Goal: Information Seeking & Learning: Learn about a topic

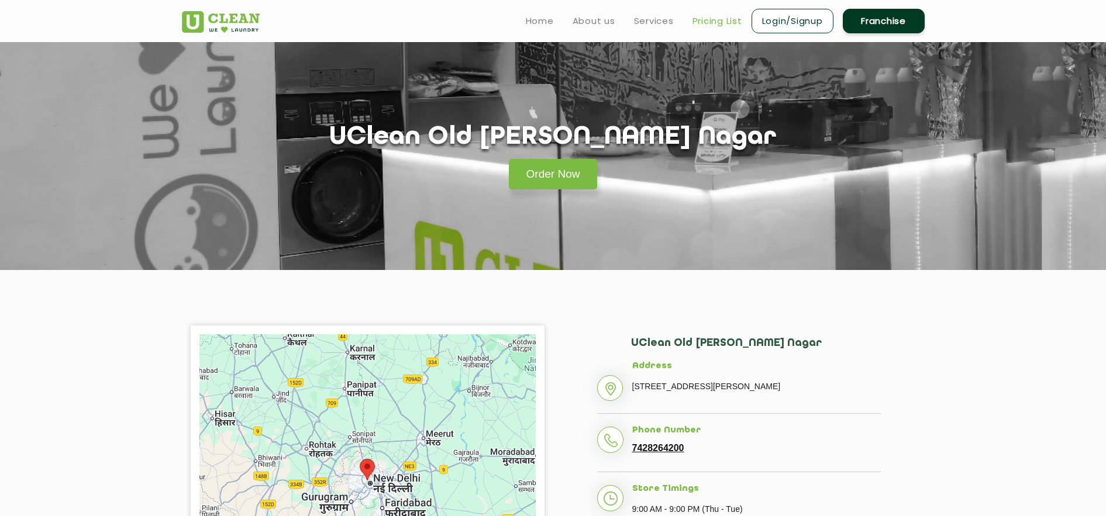
click at [711, 19] on link "Pricing List" at bounding box center [717, 21] width 50 height 14
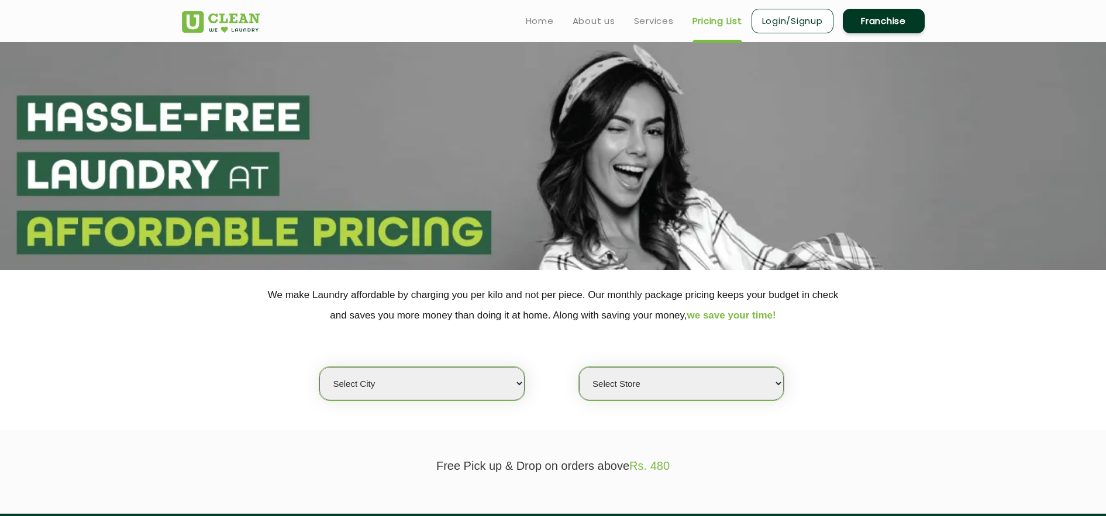
click at [443, 375] on select "Select city [GEOGRAPHIC_DATA] [GEOGRAPHIC_DATA] [GEOGRAPHIC_DATA] [GEOGRAPHIC_D…" at bounding box center [421, 383] width 205 height 33
select select "1"
click at [319, 368] on select "Select city [GEOGRAPHIC_DATA] [GEOGRAPHIC_DATA] [GEOGRAPHIC_DATA] [GEOGRAPHIC_D…" at bounding box center [421, 383] width 205 height 33
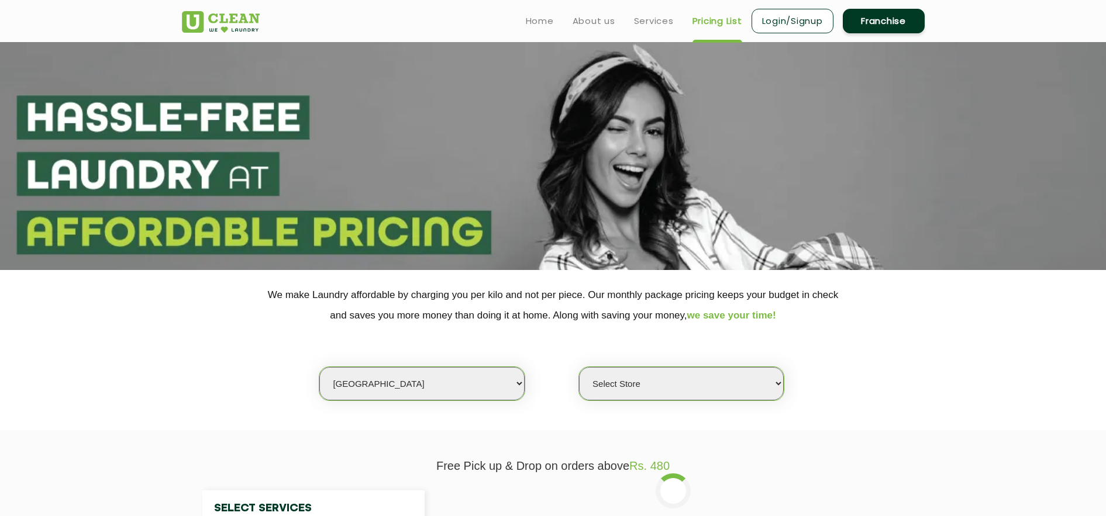
click at [608, 385] on select "Select Store" at bounding box center [681, 383] width 205 height 33
select select "184"
click at [579, 368] on select "Select Store [GEOGRAPHIC_DATA] [GEOGRAPHIC_DATA] 2 [GEOGRAPHIC_DATA] [PERSON_NA…" at bounding box center [681, 383] width 205 height 33
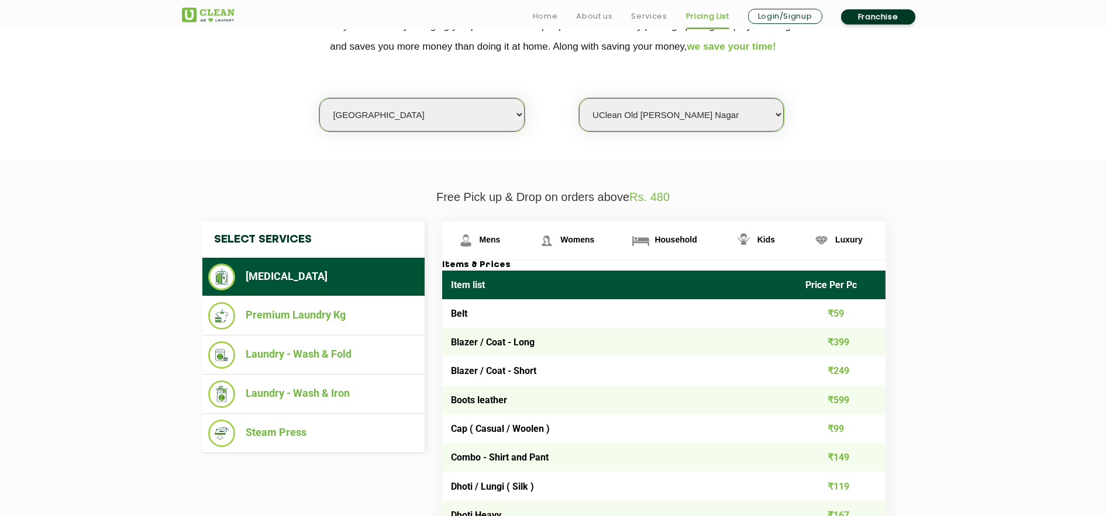
scroll to position [272, 0]
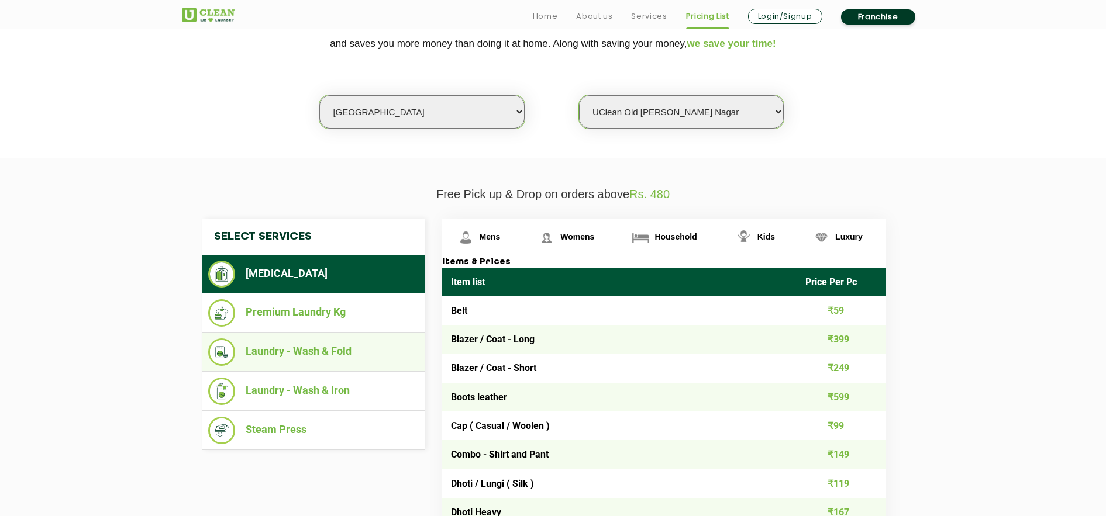
click at [325, 356] on li "Laundry - Wash & Fold" at bounding box center [313, 352] width 211 height 27
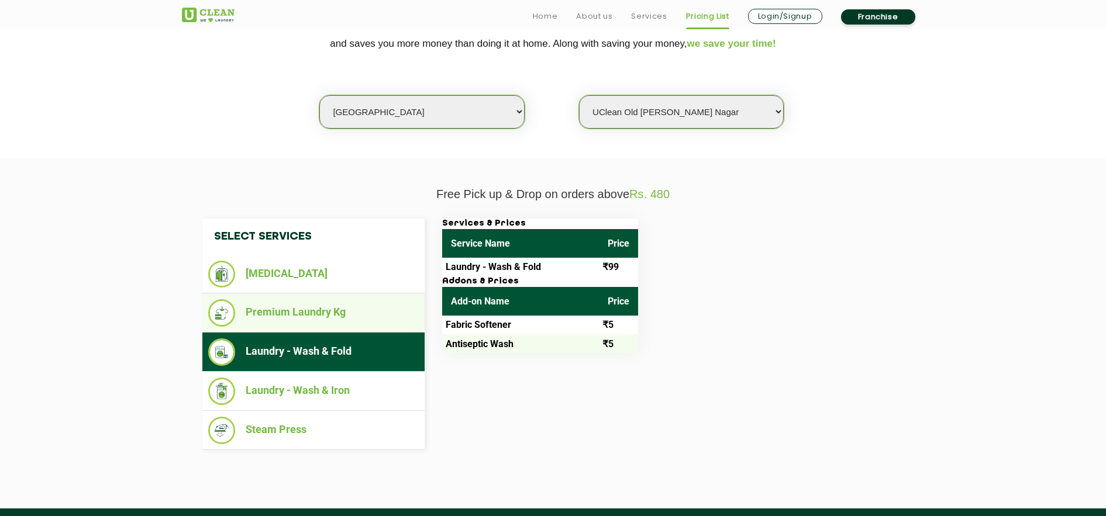
click at [327, 328] on ul "Premium Laundry Kg" at bounding box center [313, 313] width 222 height 39
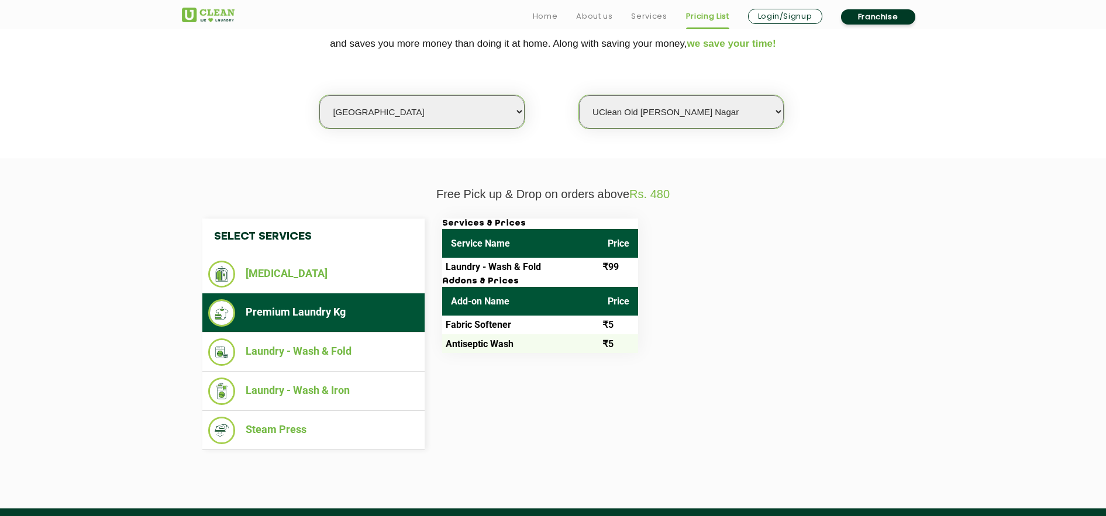
click at [345, 322] on li "Premium Laundry Kg" at bounding box center [313, 312] width 211 height 27
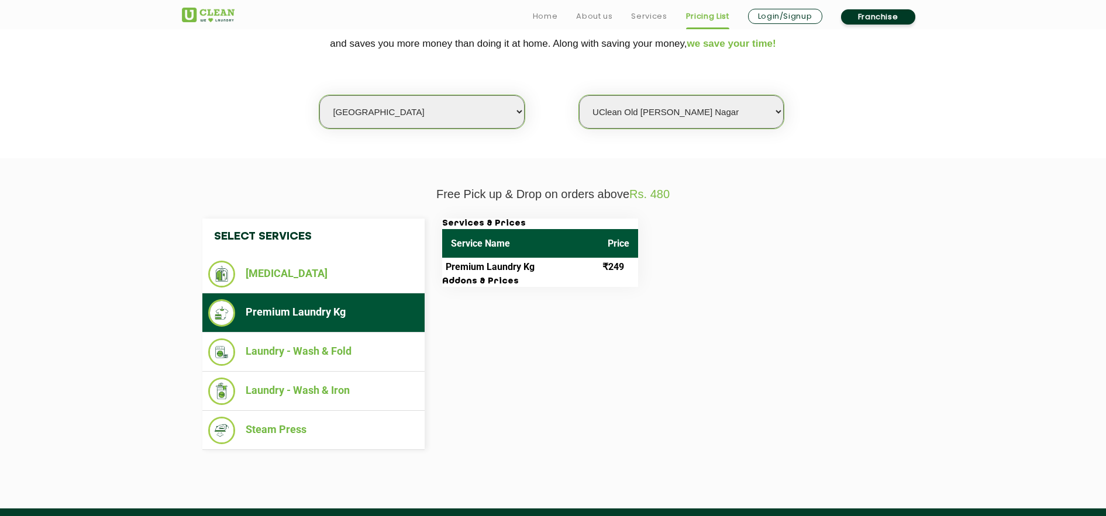
click at [490, 281] on h3 "Addons & Prices" at bounding box center [540, 282] width 196 height 11
click at [515, 329] on div "Select Services [MEDICAL_DATA] Premium Laundry Kg Laundry - Wash & Fold Laundry…" at bounding box center [553, 335] width 719 height 232
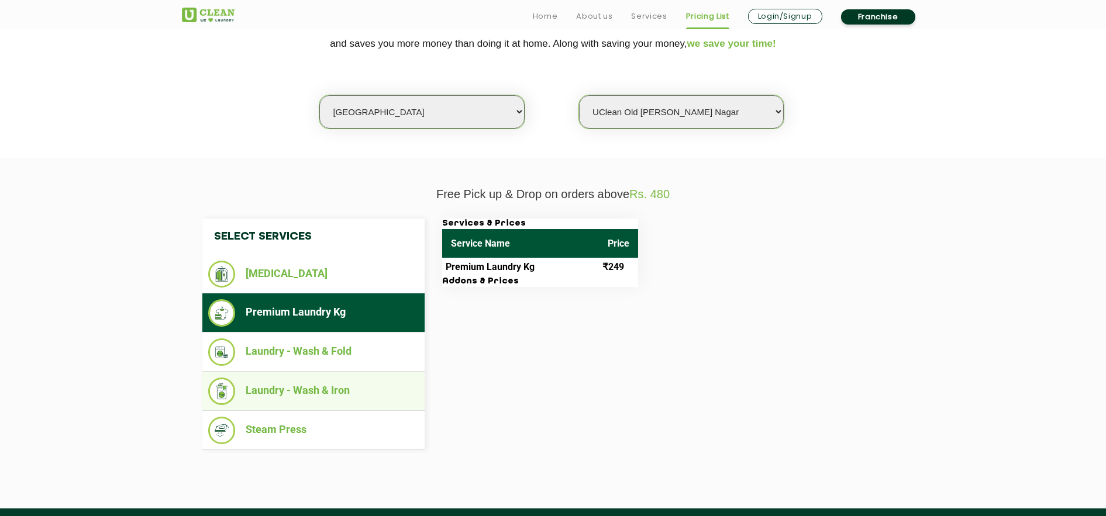
click at [308, 397] on li "Laundry - Wash & Iron" at bounding box center [313, 391] width 211 height 27
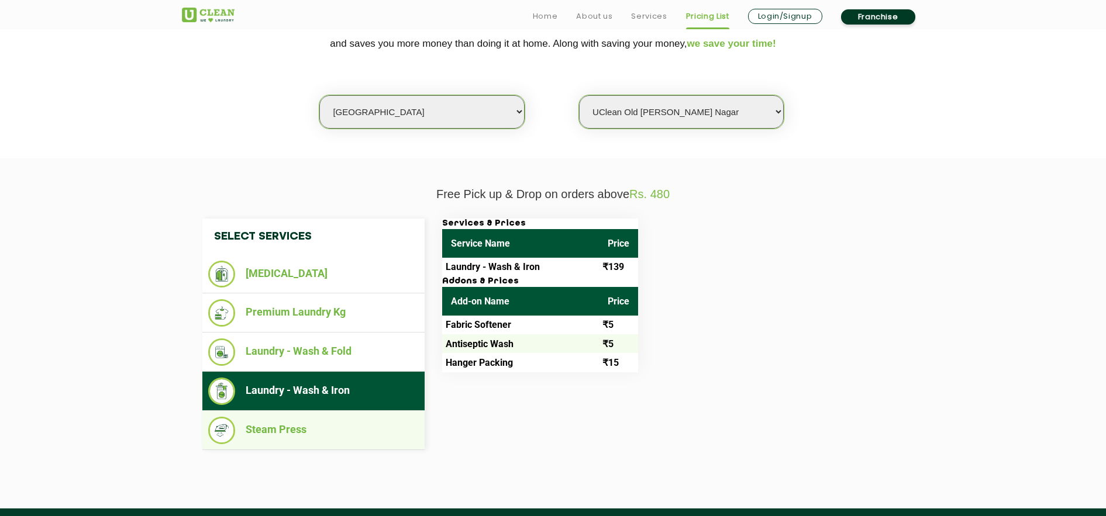
click at [286, 430] on li "Steam Press" at bounding box center [313, 430] width 211 height 27
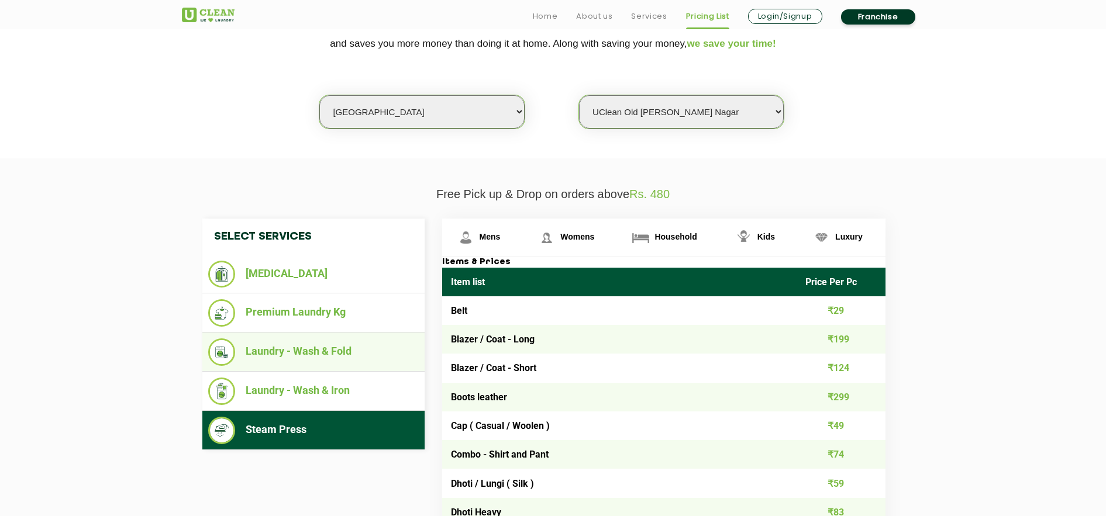
click at [277, 346] on li "Laundry - Wash & Fold" at bounding box center [313, 352] width 211 height 27
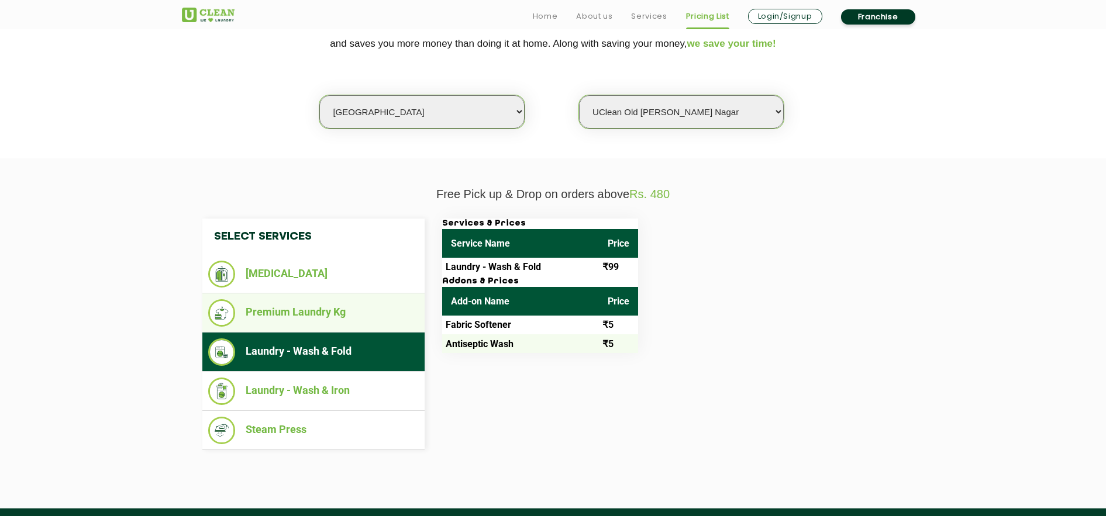
click at [367, 325] on li "Premium Laundry Kg" at bounding box center [313, 312] width 211 height 27
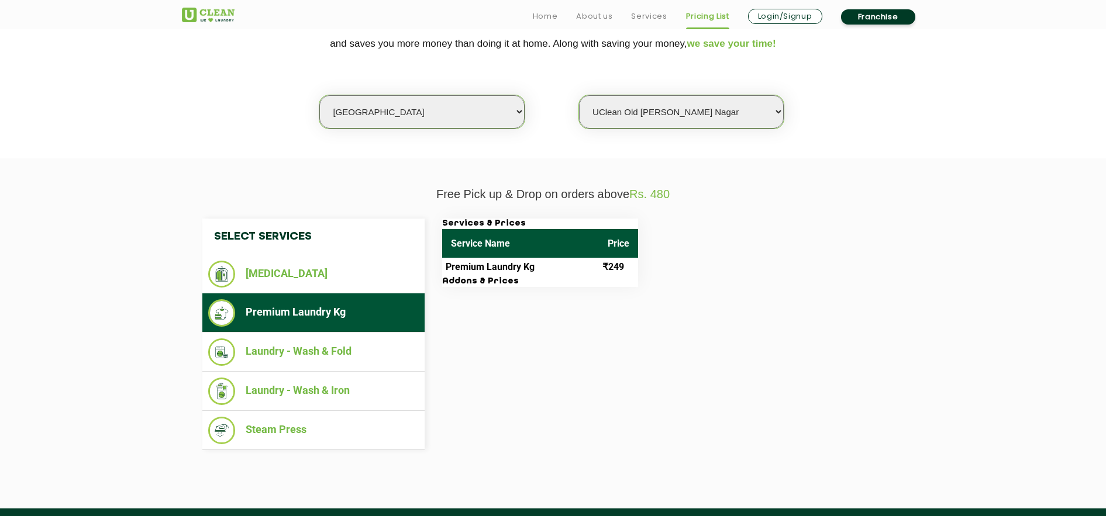
click at [499, 282] on h3 "Addons & Prices" at bounding box center [540, 282] width 196 height 11
drag, startPoint x: 499, startPoint y: 282, endPoint x: 479, endPoint y: 282, distance: 20.5
click at [495, 282] on h3 "Addons & Prices" at bounding box center [540, 282] width 196 height 11
click at [458, 281] on h3 "Addons & Prices" at bounding box center [540, 282] width 196 height 11
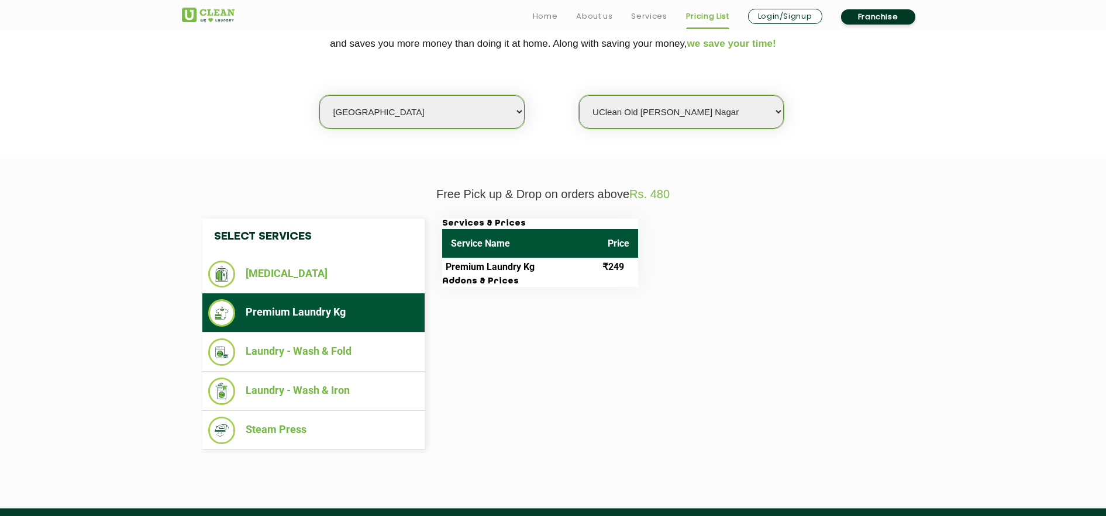
click at [518, 310] on div "Select Services [MEDICAL_DATA] Premium Laundry Kg Laundry - Wash & Fold Laundry…" at bounding box center [553, 335] width 719 height 232
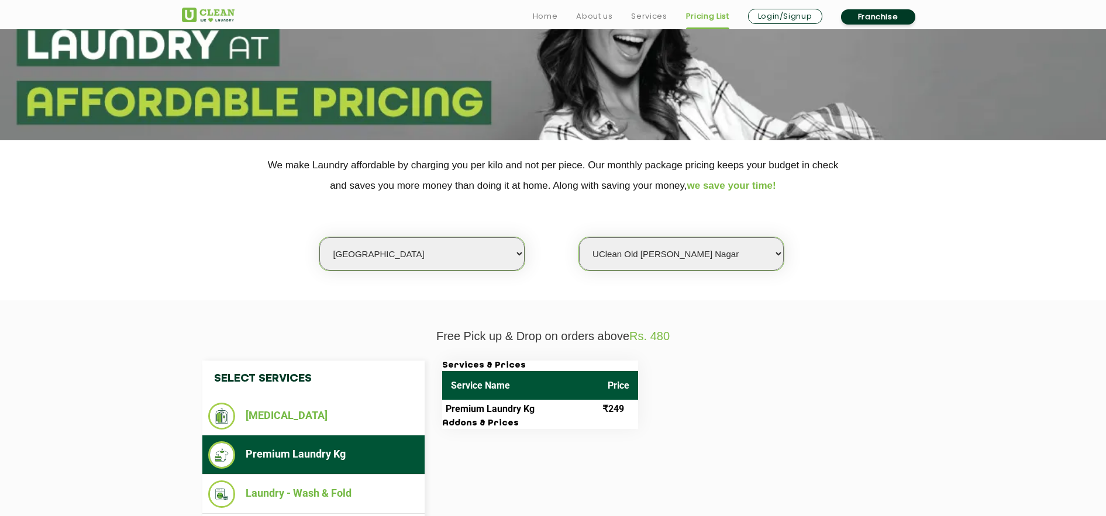
scroll to position [187, 0]
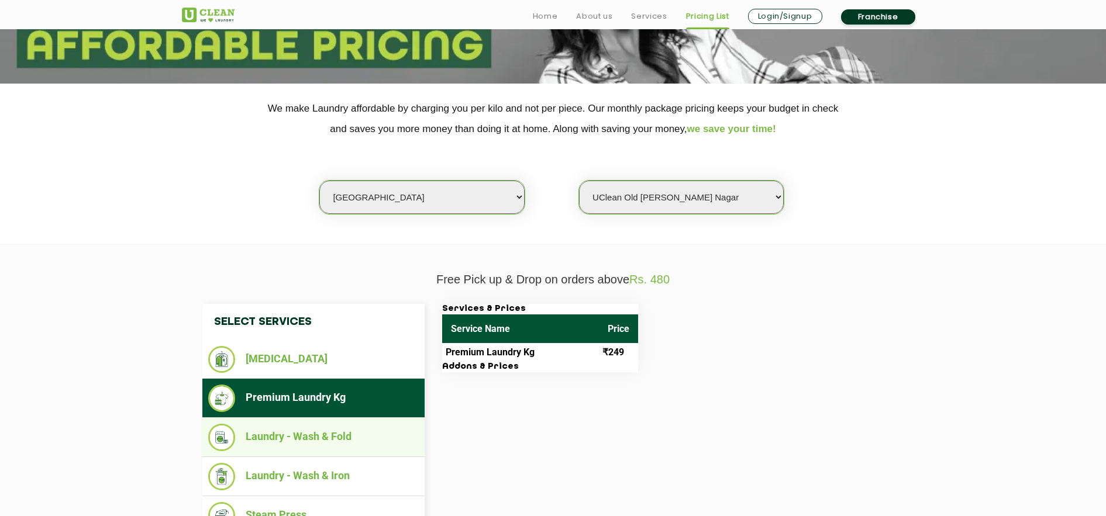
click at [297, 430] on li "Laundry - Wash & Fold" at bounding box center [313, 437] width 211 height 27
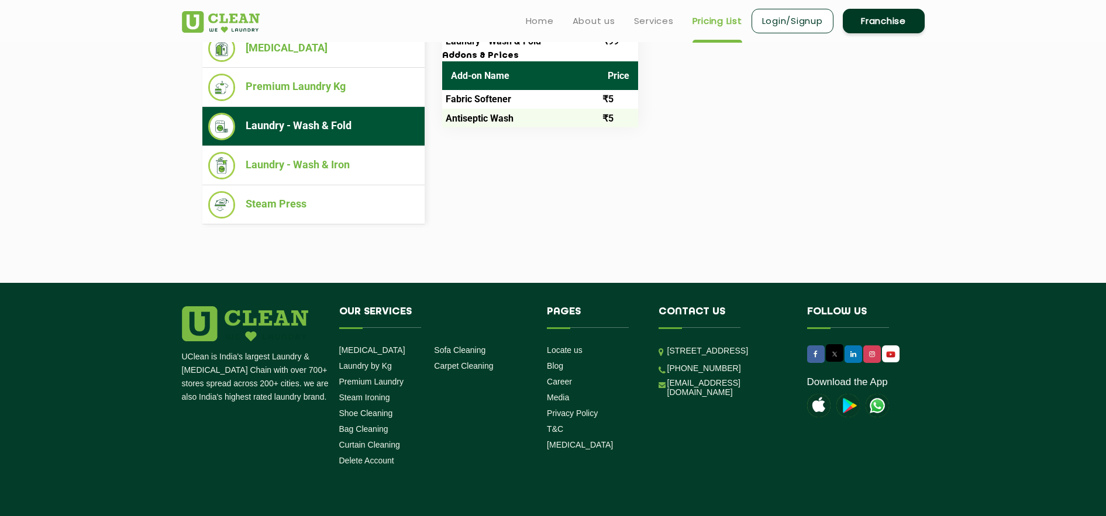
scroll to position [96, 0]
